Goal: Transaction & Acquisition: Obtain resource

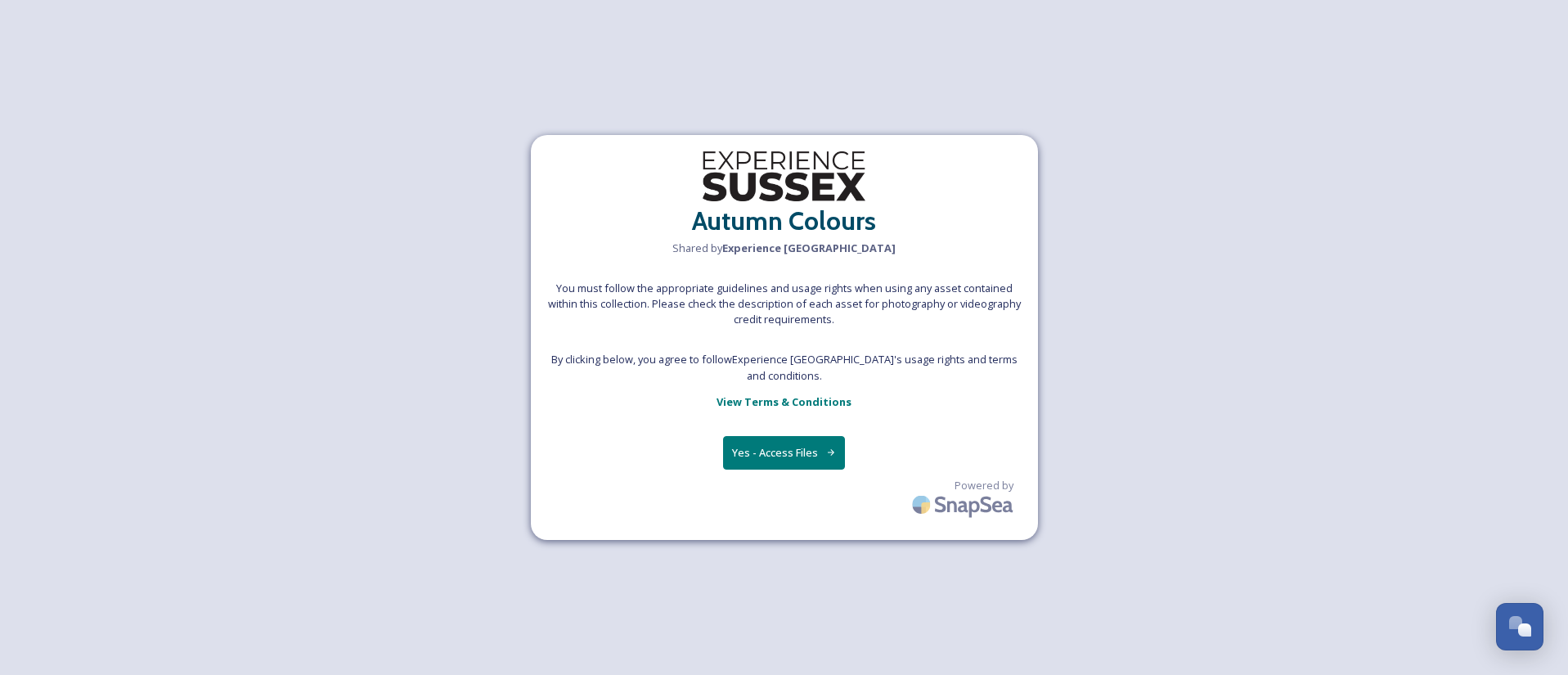
click at [822, 448] on button "Yes - Access Files" at bounding box center [784, 453] width 123 height 34
